Goal: Transaction & Acquisition: Purchase product/service

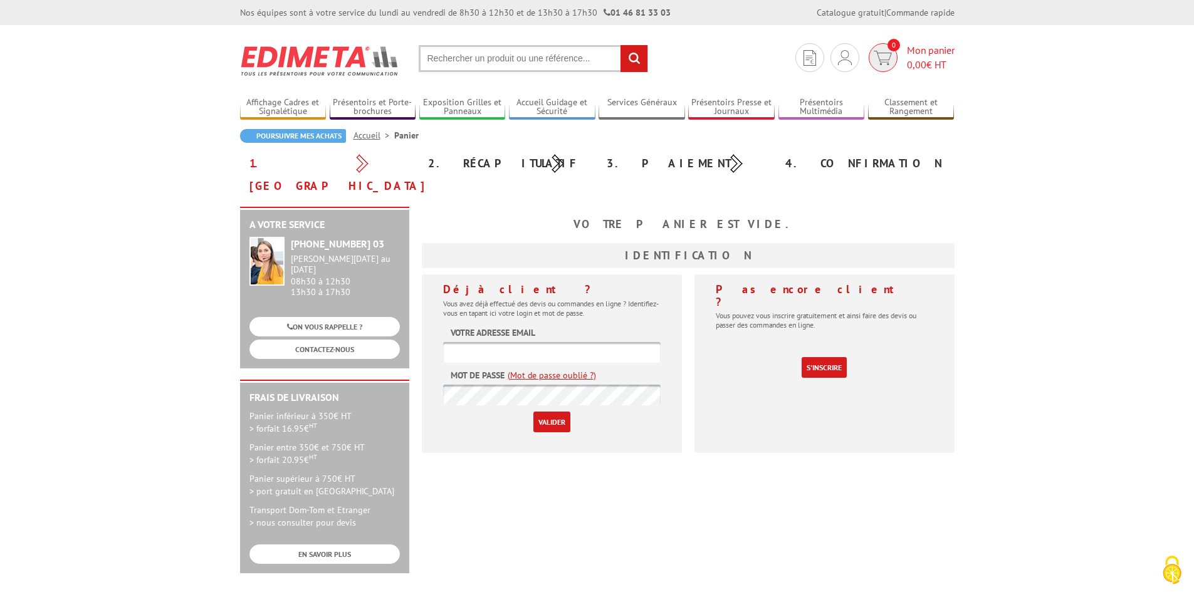
type input "[EMAIL_ADDRESS][DOMAIN_NAME]"
click at [876, 56] on img at bounding box center [883, 58] width 18 height 14
type input "compta@br-electrimek.eu"
click at [545, 412] on input "Valider" at bounding box center [552, 422] width 37 height 21
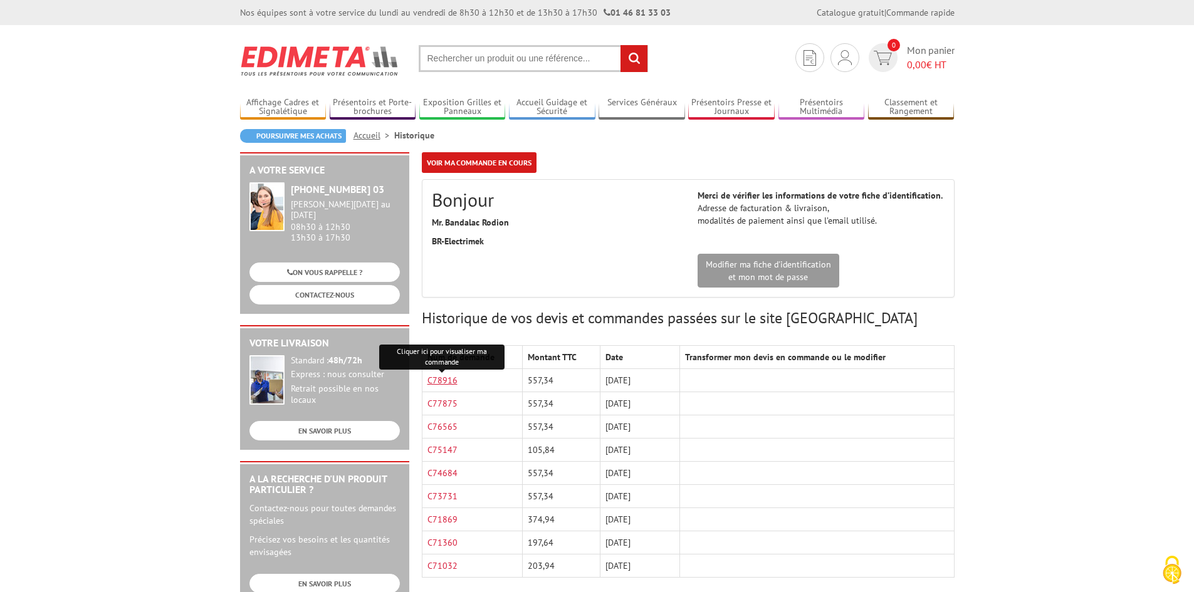
click at [444, 381] on link "C78916" at bounding box center [443, 380] width 30 height 11
click at [512, 54] on input "text" at bounding box center [533, 58] width 229 height 27
paste input "PLAQUE SIGNALETIQUE BUDGET ALUSIGN® 7,4 X 21 CM"
type input "PLAQUE SIGNALETIQUE BUDGET ALUSIGN® 7,4 X 21 CM"
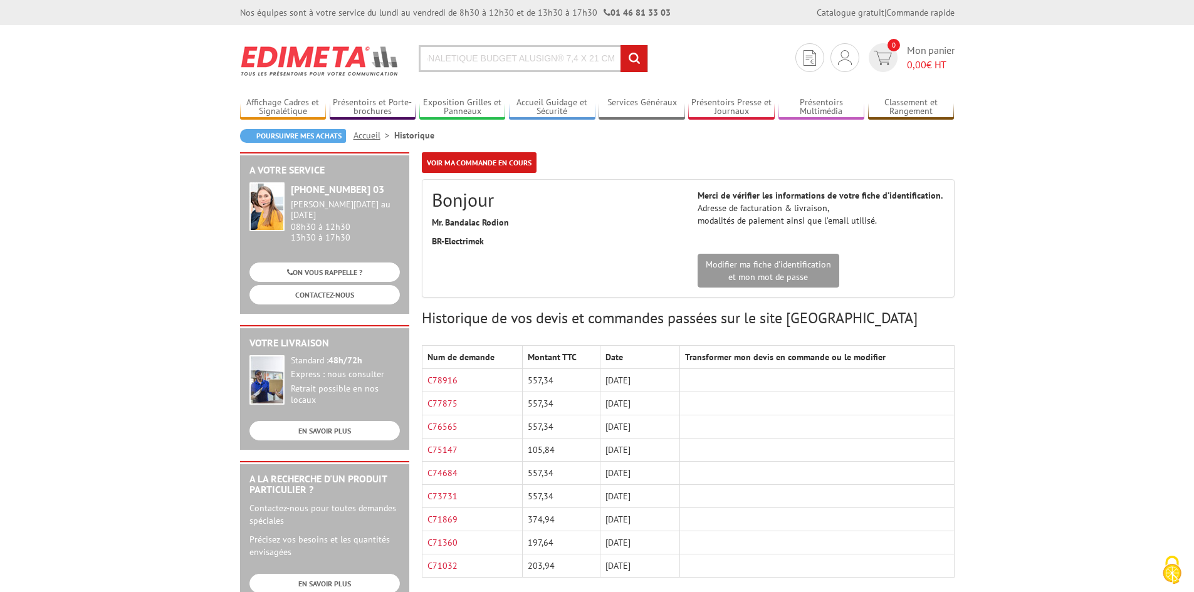
scroll to position [0, 0]
click at [638, 58] on input "rechercher" at bounding box center [634, 58] width 27 height 27
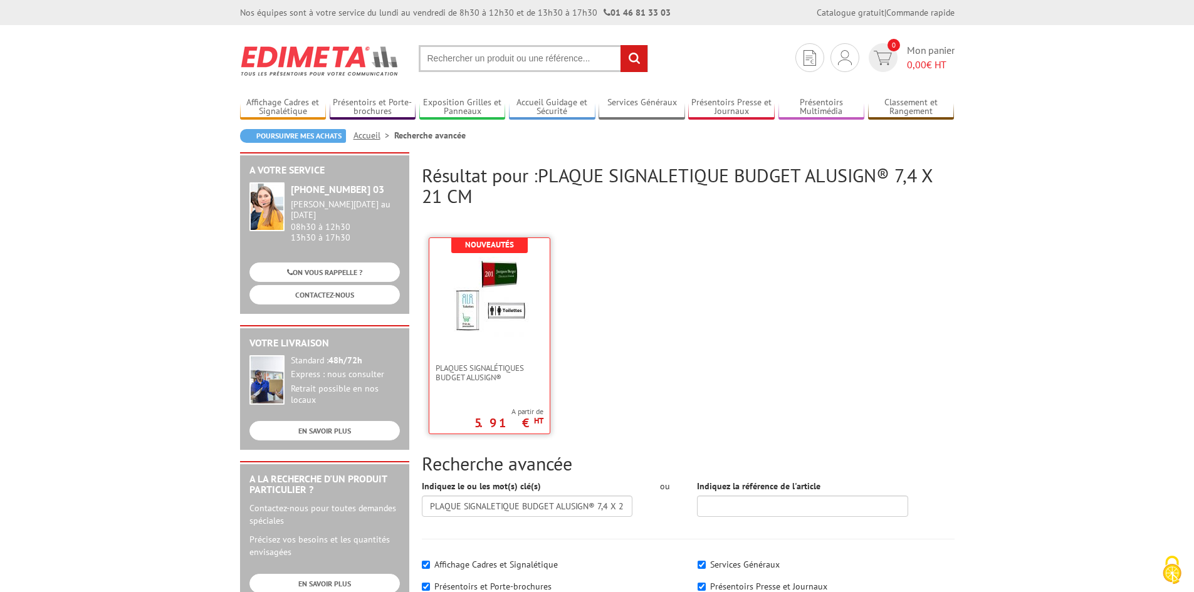
click at [527, 345] on link at bounding box center [489, 300] width 120 height 125
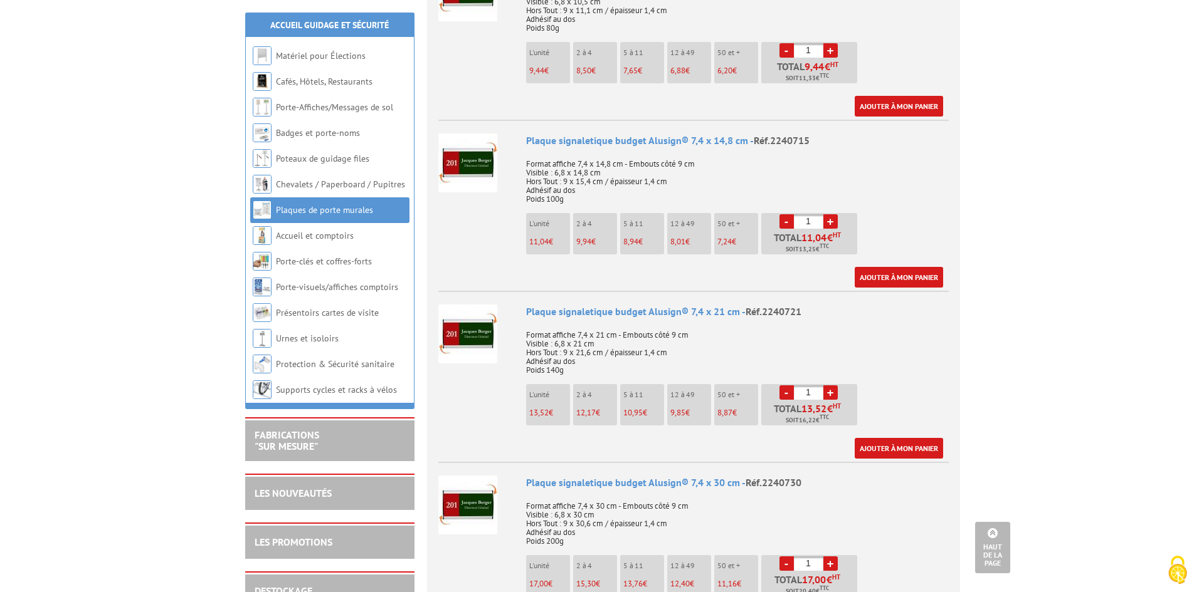
scroll to position [1254, 0]
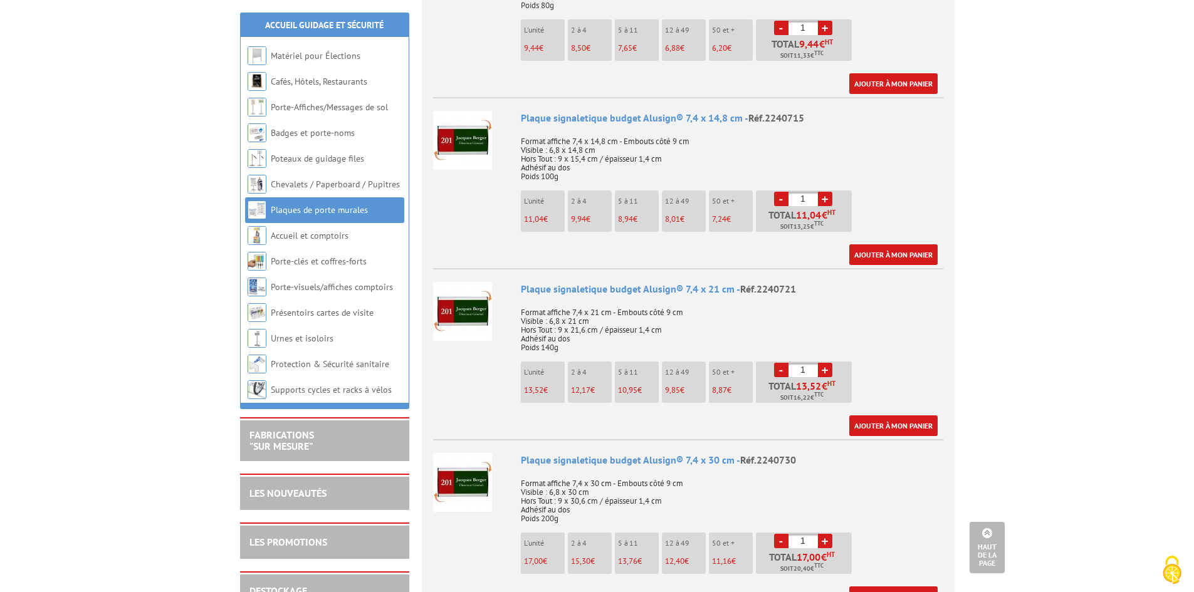
click at [806, 370] on input "1" at bounding box center [803, 370] width 29 height 14
type input "50"
click at [893, 423] on link "Ajouter à mon panier" at bounding box center [894, 426] width 88 height 21
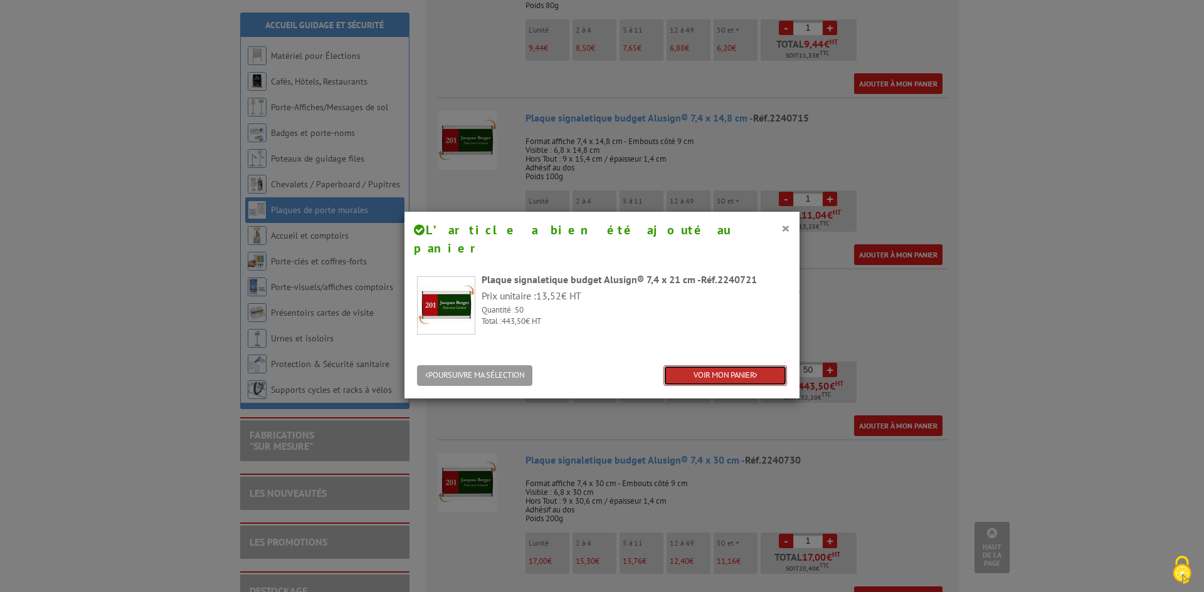
click at [745, 366] on link "VOIR MON PANIER" at bounding box center [725, 376] width 124 height 21
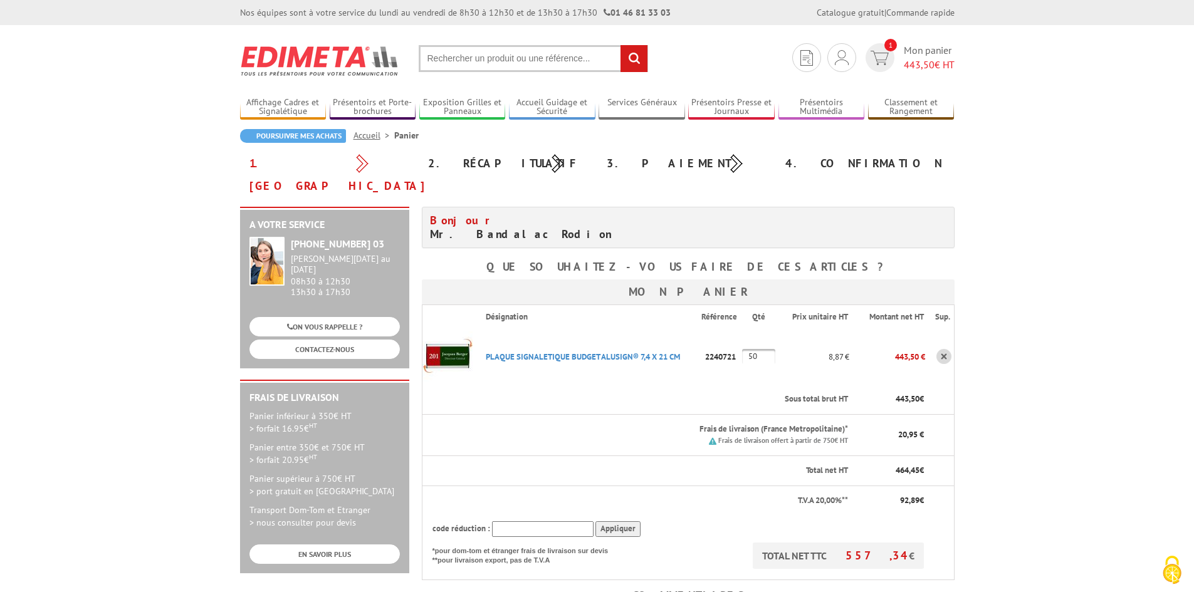
click at [340, 56] on img at bounding box center [320, 61] width 160 height 46
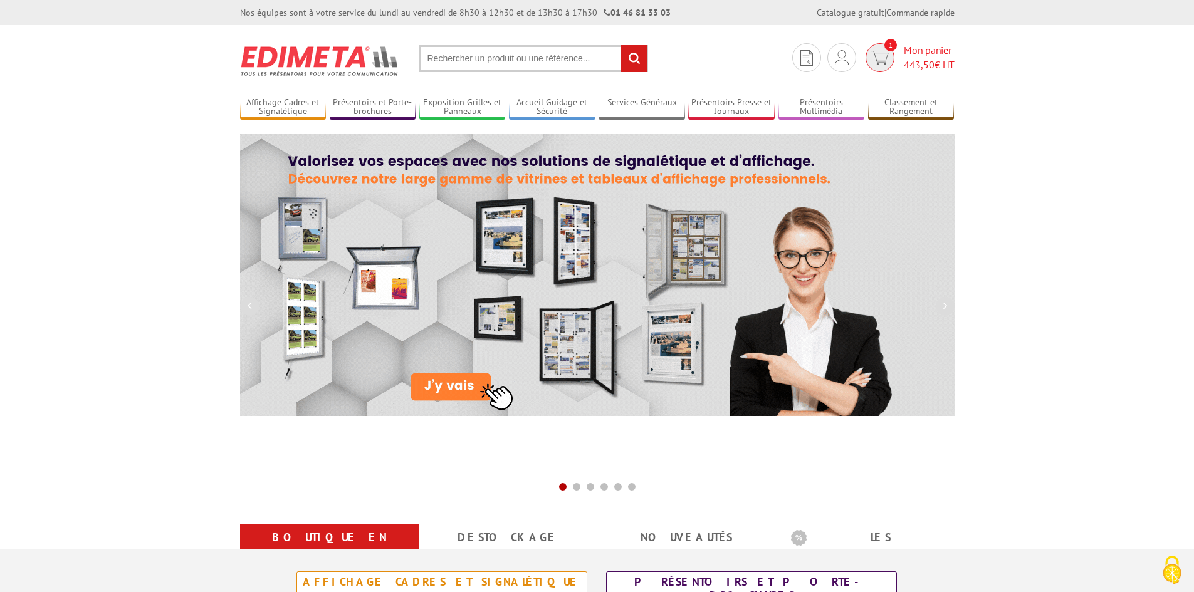
click at [880, 59] on img at bounding box center [880, 58] width 18 height 14
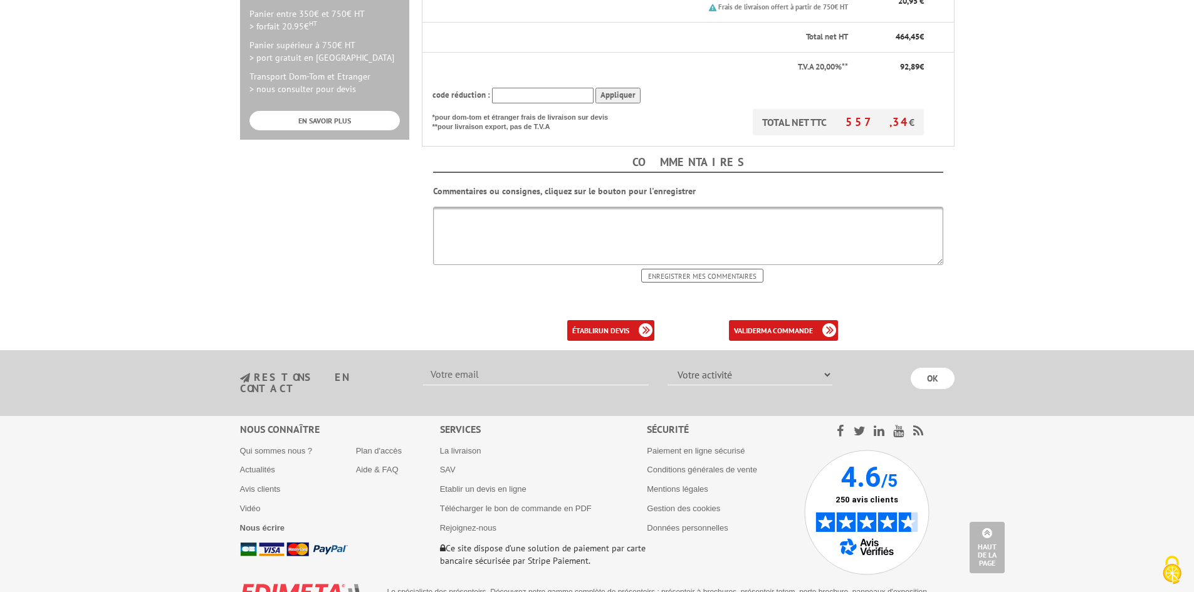
scroll to position [450, 0]
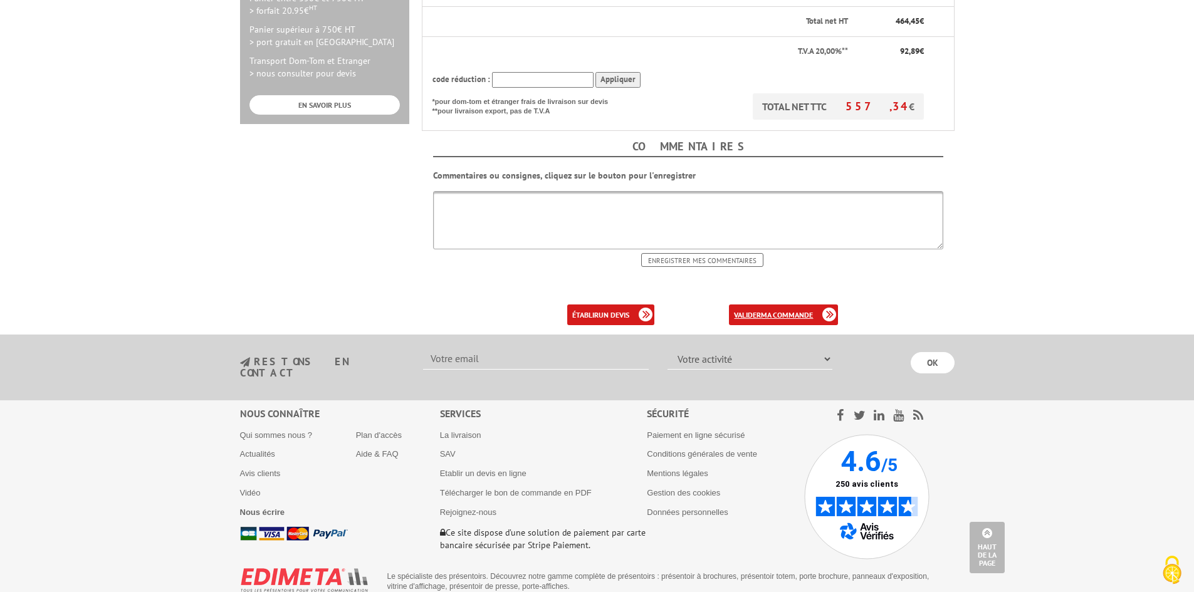
click at [799, 310] on b "ma commande" at bounding box center [787, 314] width 52 height 9
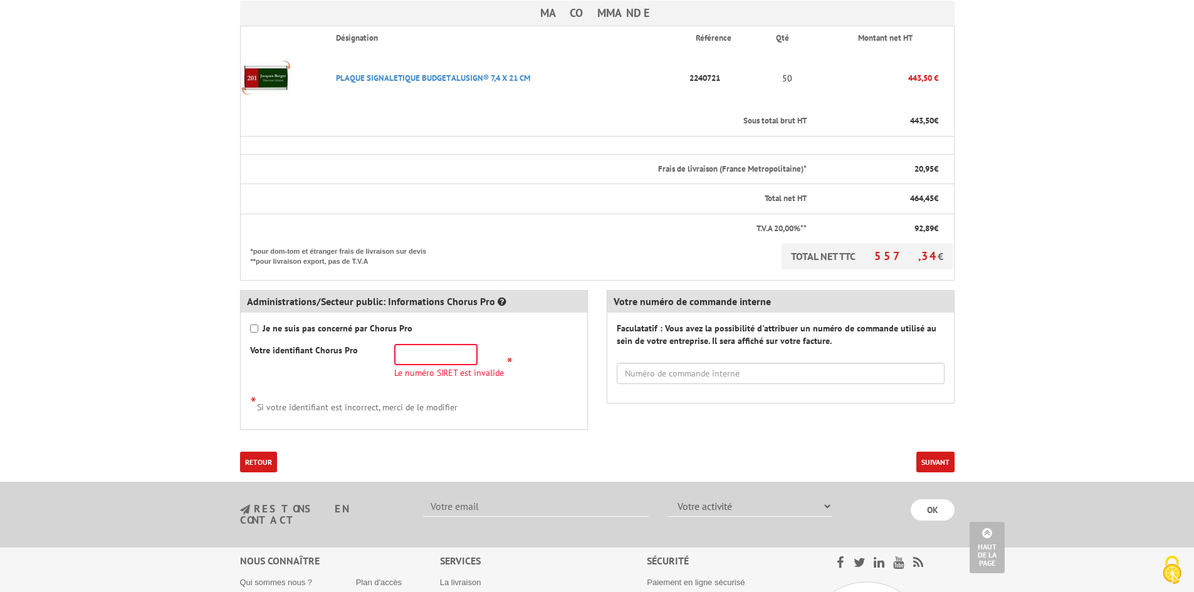
scroll to position [439, 0]
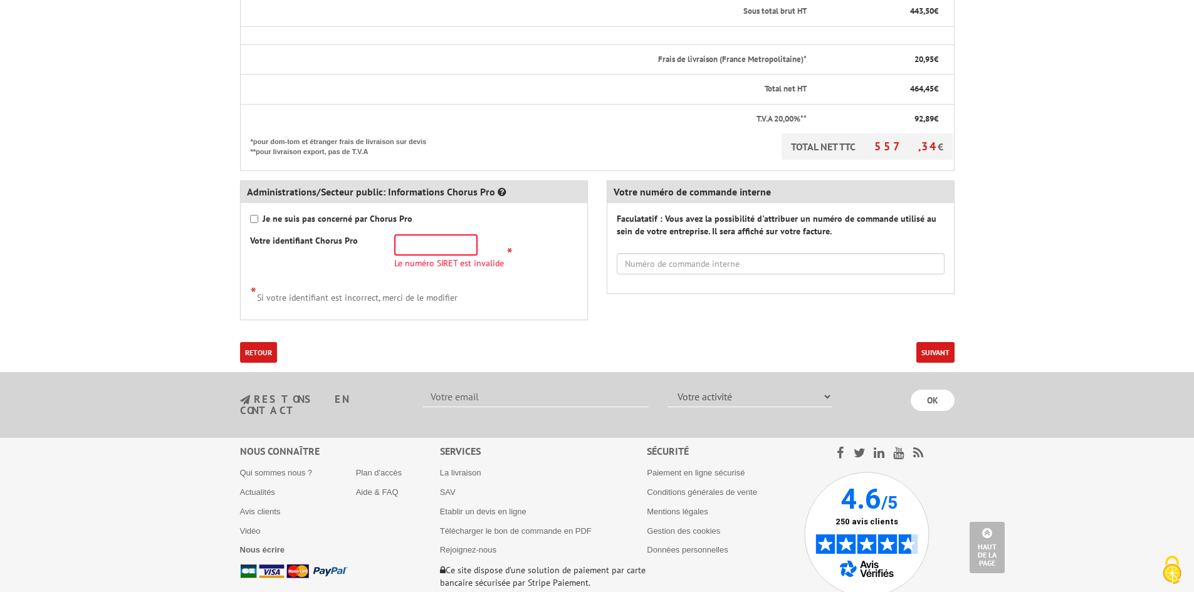
click at [937, 342] on button "Suivant" at bounding box center [936, 352] width 38 height 21
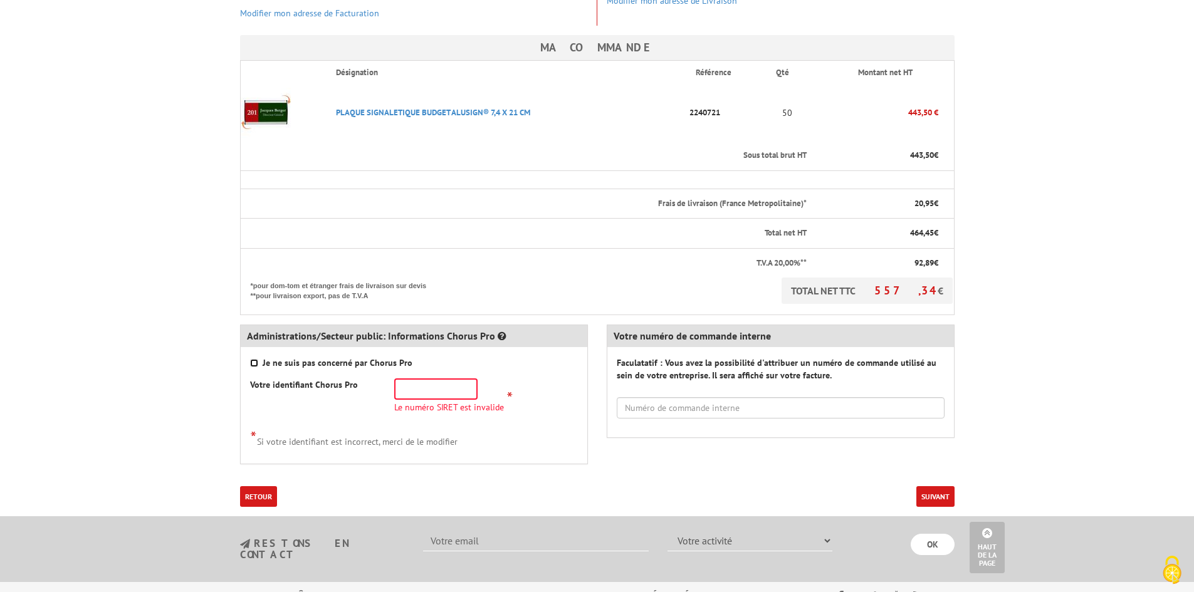
click at [254, 359] on input "Je ne suis pas concerné par Chorus Pro" at bounding box center [254, 363] width 8 height 8
checkbox input "true"
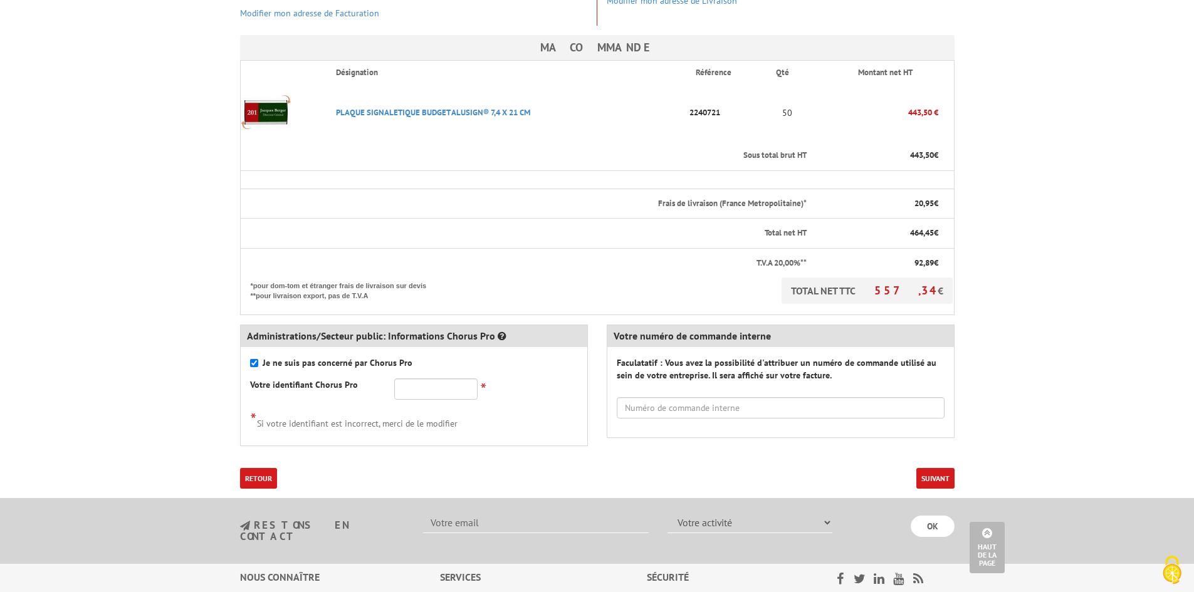
click at [930, 468] on button "Suivant" at bounding box center [936, 478] width 38 height 21
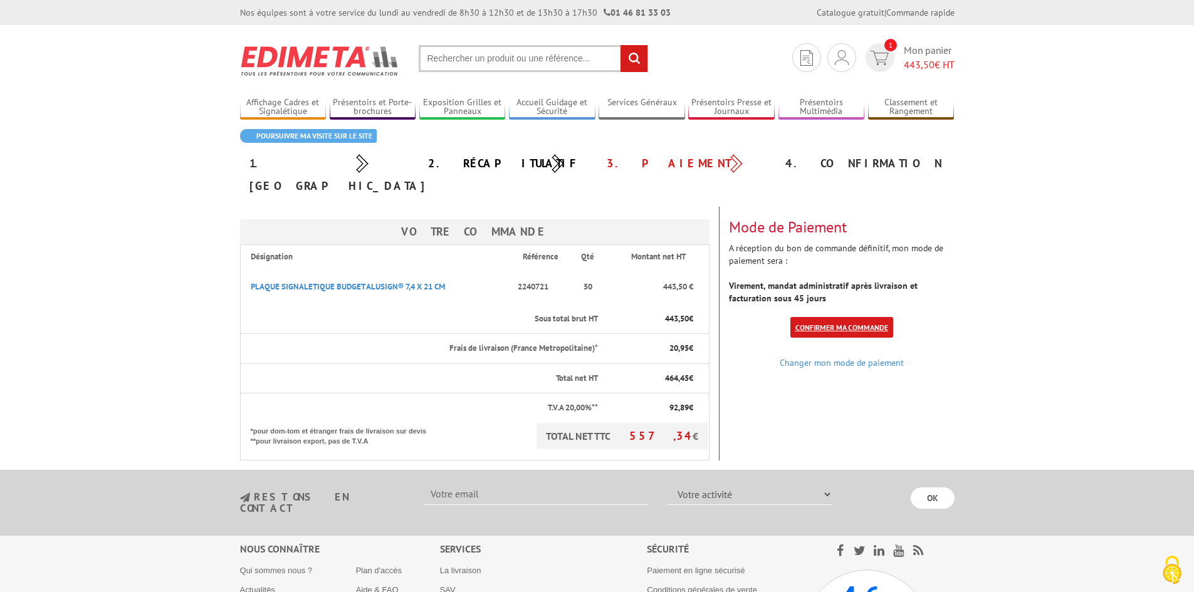
click at [828, 317] on link "Confirmer ma commande" at bounding box center [842, 327] width 103 height 21
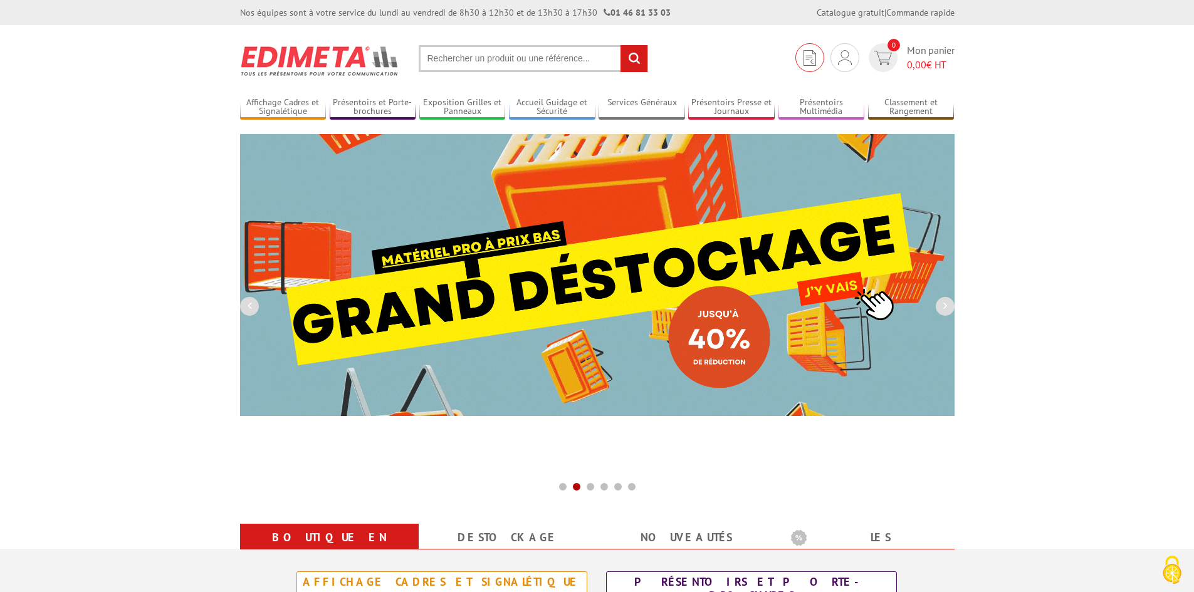
click at [802, 57] on link at bounding box center [810, 57] width 29 height 29
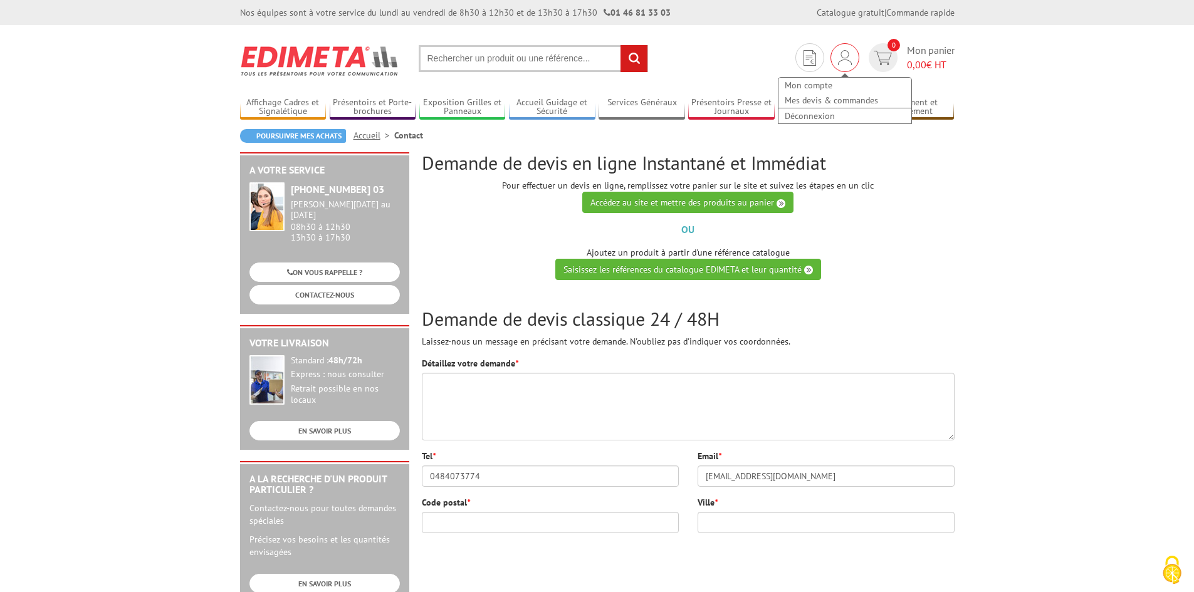
click at [845, 60] on img at bounding box center [845, 57] width 14 height 15
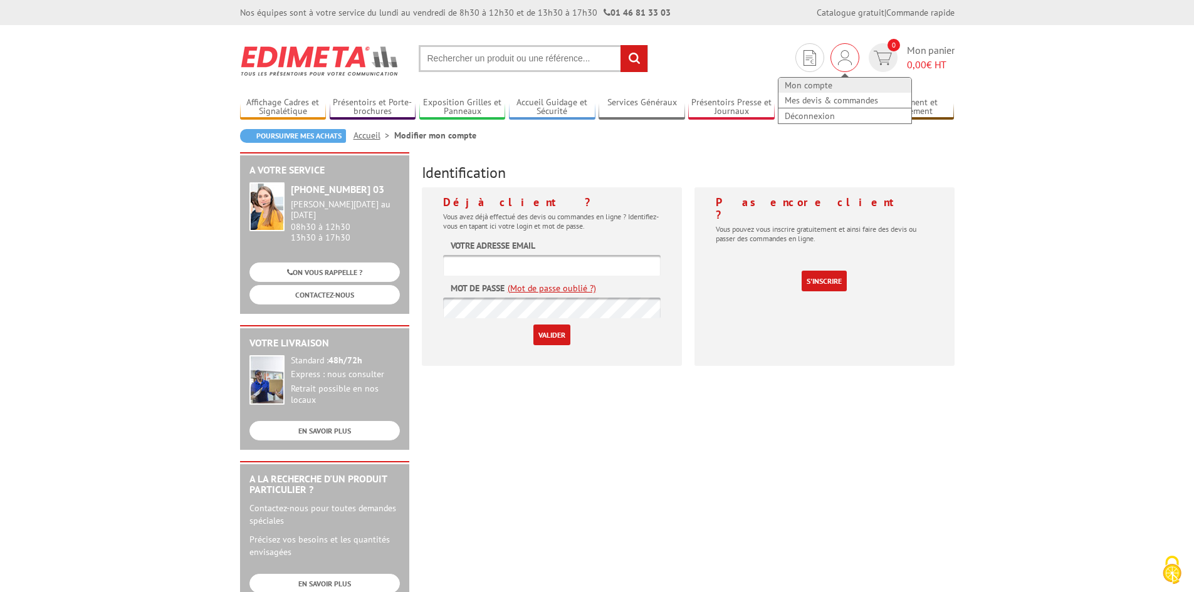
type input "compta@br-electrimek.eu"
click at [825, 82] on link "Mon compte" at bounding box center [845, 85] width 133 height 15
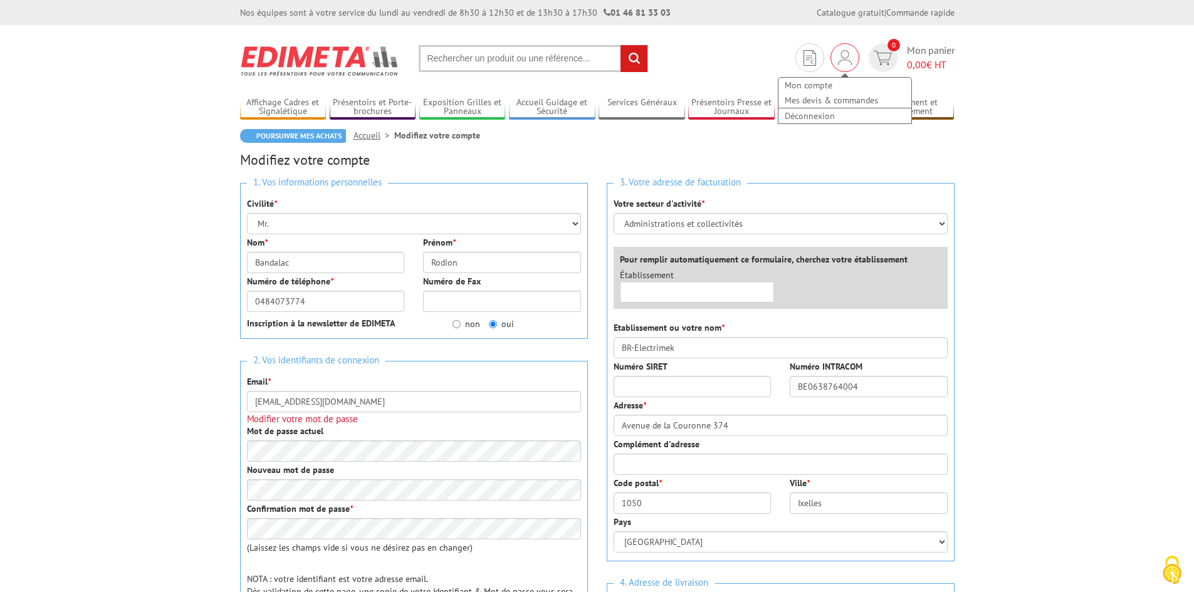
click at [843, 61] on img at bounding box center [845, 57] width 14 height 15
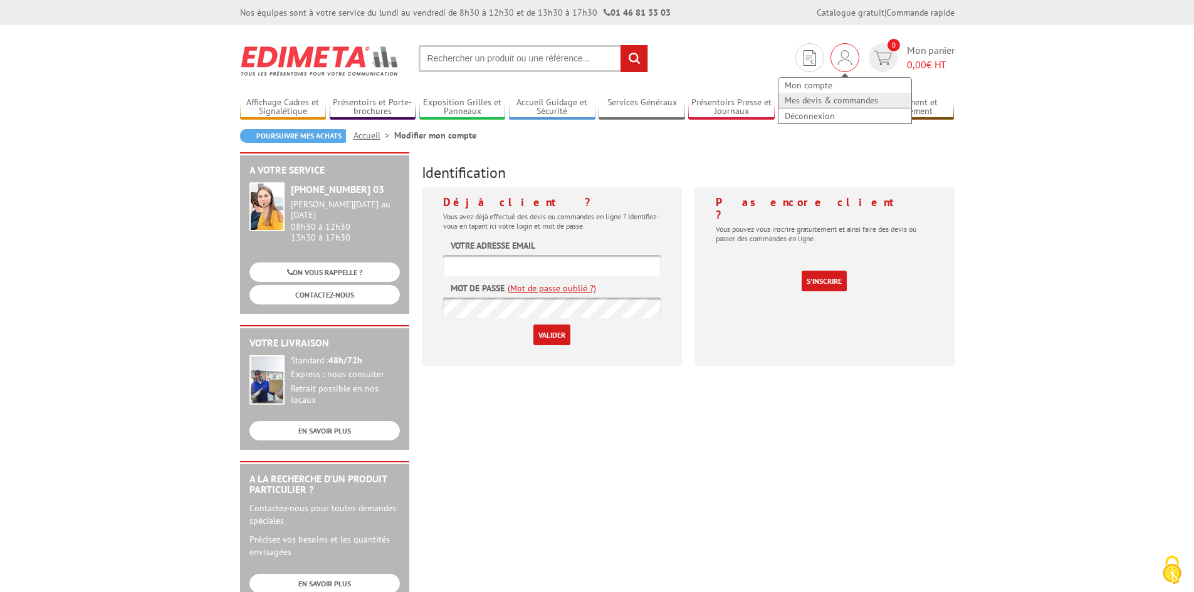
type input "[EMAIL_ADDRESS][DOMAIN_NAME]"
click at [821, 102] on link "Mes devis & commandes" at bounding box center [845, 100] width 133 height 15
